Goal: Information Seeking & Learning: Learn about a topic

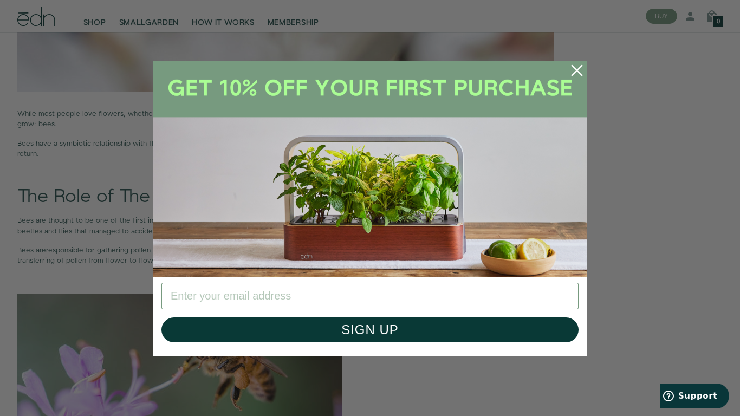
click at [574, 72] on circle "Close dialog" at bounding box center [577, 71] width 24 height 24
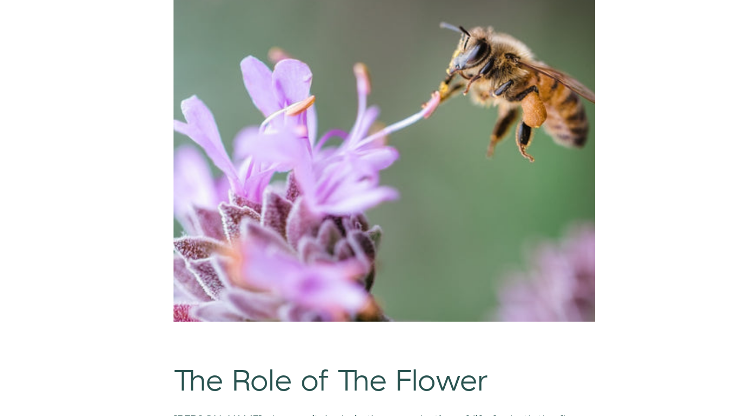
scroll to position [691, 0]
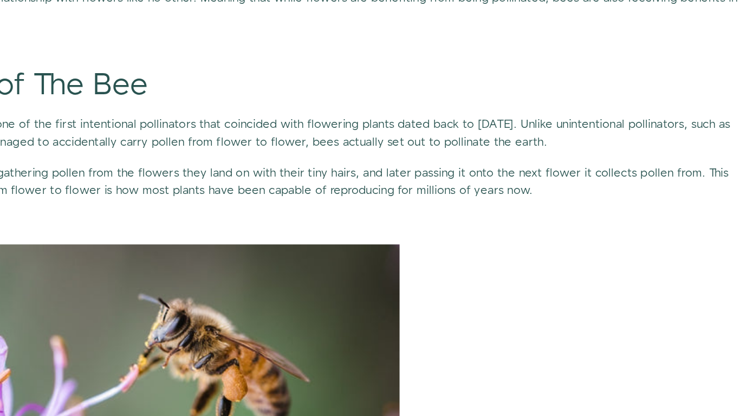
click at [302, 190] on p "Bees are responsible for gathering pollen from the flowers they land on with th…" at bounding box center [285, 186] width 537 height 21
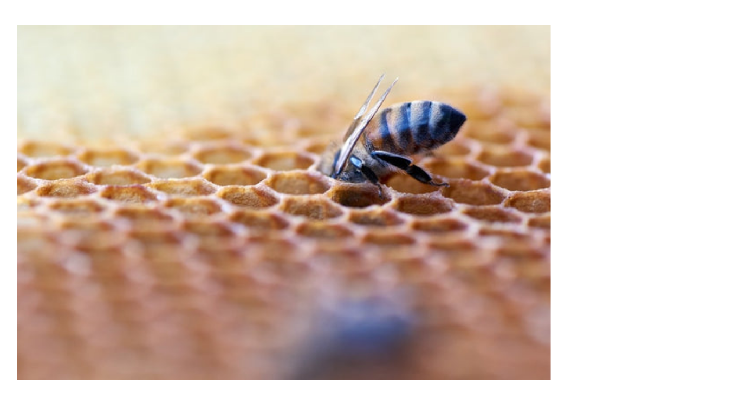
scroll to position [1383, 0]
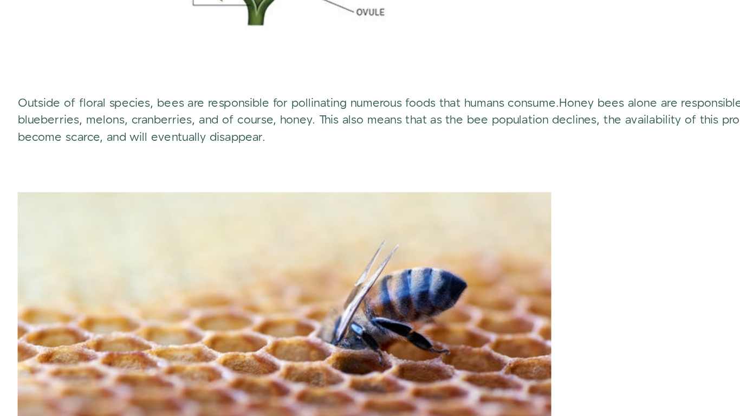
click at [236, 153] on div "While most people love flowers, whether growing them in their gardens or purcha…" at bounding box center [285, 403] width 537 height 2113
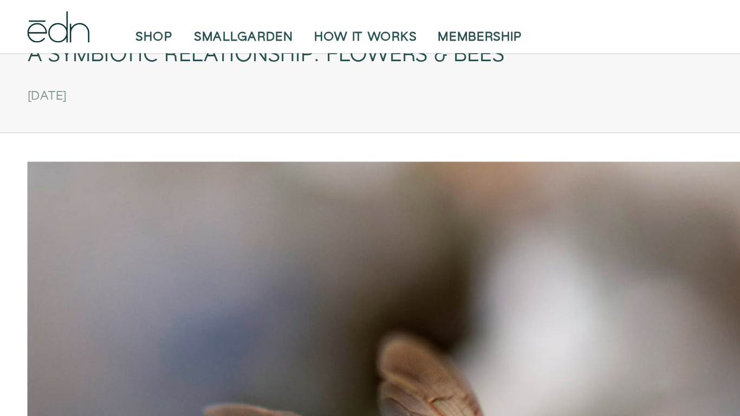
scroll to position [0, 0]
